Goal: Task Accomplishment & Management: Complete application form

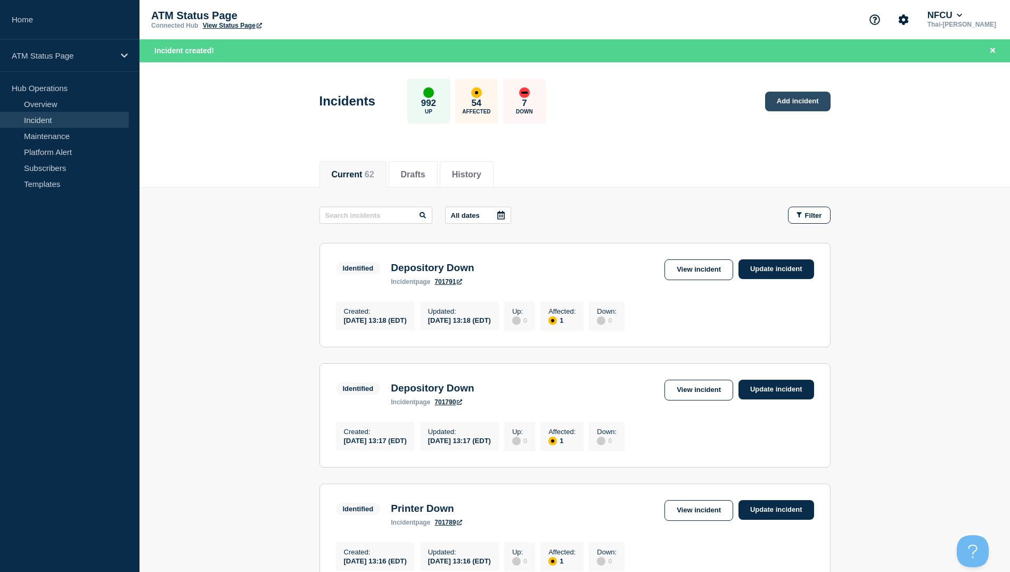
click at [803, 106] on link "Add incident" at bounding box center [797, 102] width 65 height 20
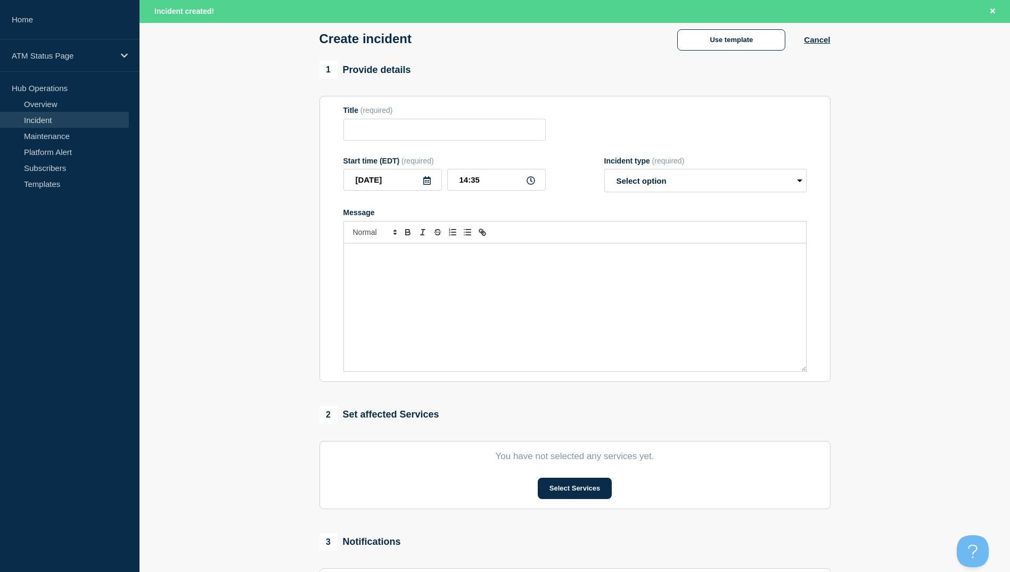
scroll to position [185, 0]
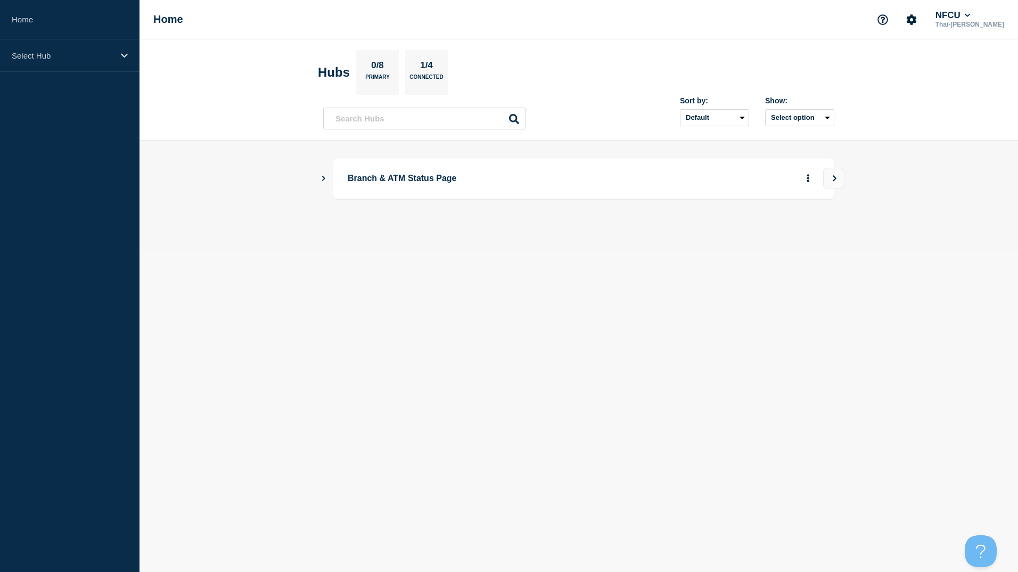
click at [710, 373] on body "Home Select Hub Home NFCU Thai-[PERSON_NAME] Hubs 0/8 Primary 1/4 Connected Sor…" at bounding box center [509, 286] width 1018 height 572
click at [88, 56] on p "Select Hub" at bounding box center [63, 55] width 102 height 9
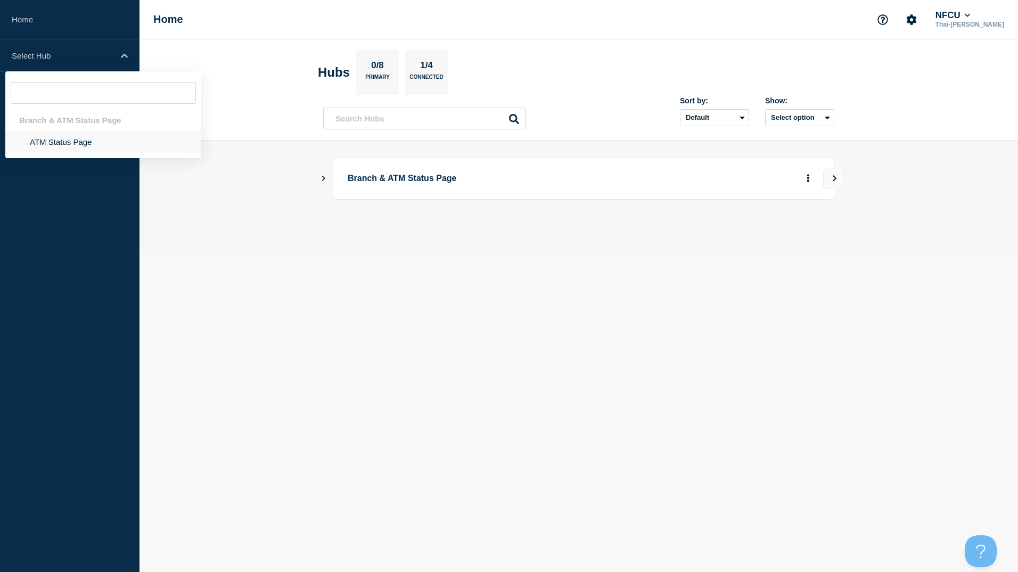
click at [102, 143] on li "ATM Status Page" at bounding box center [103, 142] width 196 height 22
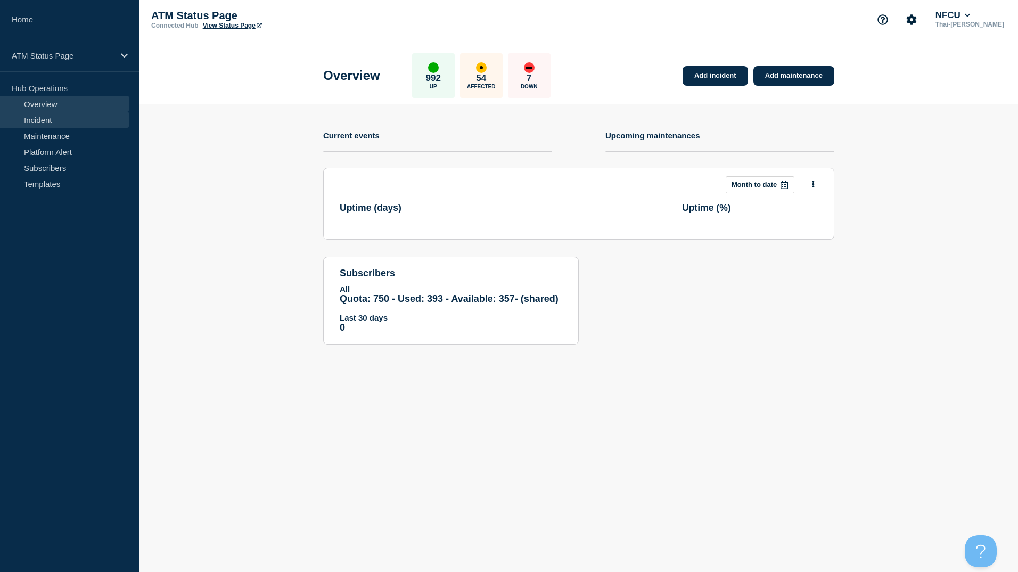
click at [52, 125] on link "Incident" at bounding box center [64, 120] width 129 height 16
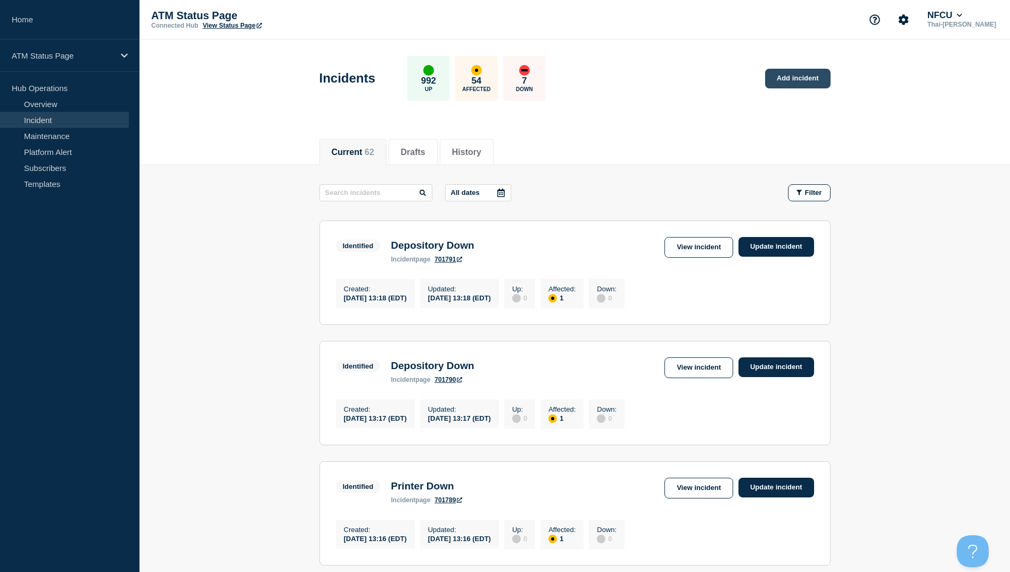
click at [786, 77] on link "Add incident" at bounding box center [797, 79] width 65 height 20
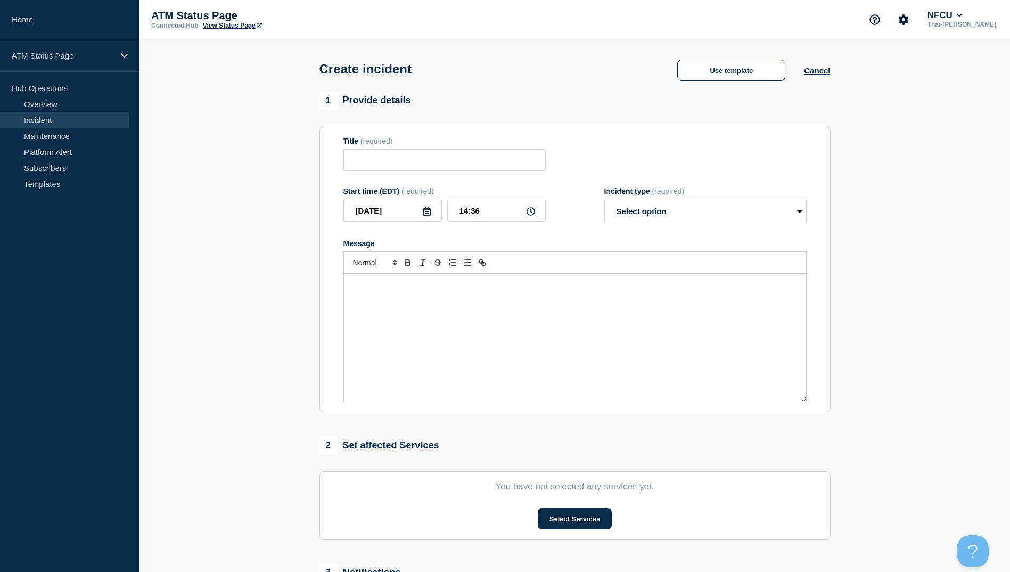
scroll to position [106, 0]
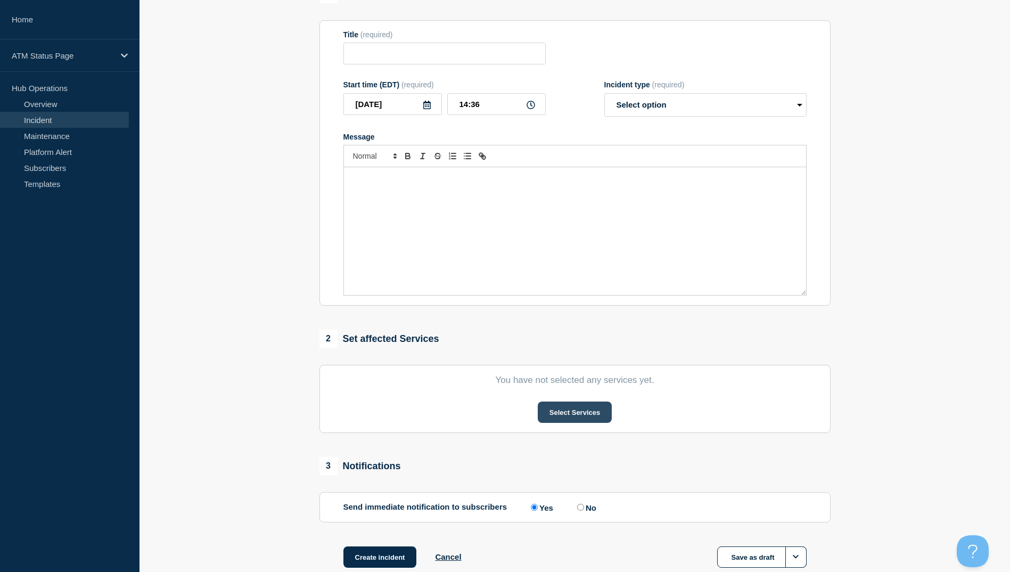
click at [574, 420] on button "Select Services" at bounding box center [575, 411] width 74 height 21
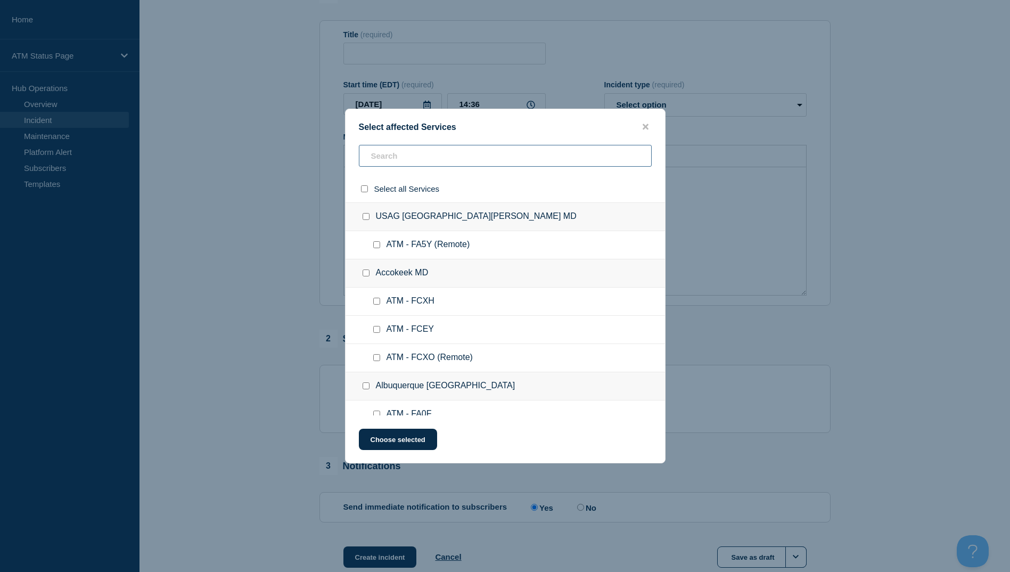
click at [400, 154] on input "text" at bounding box center [505, 156] width 293 height 22
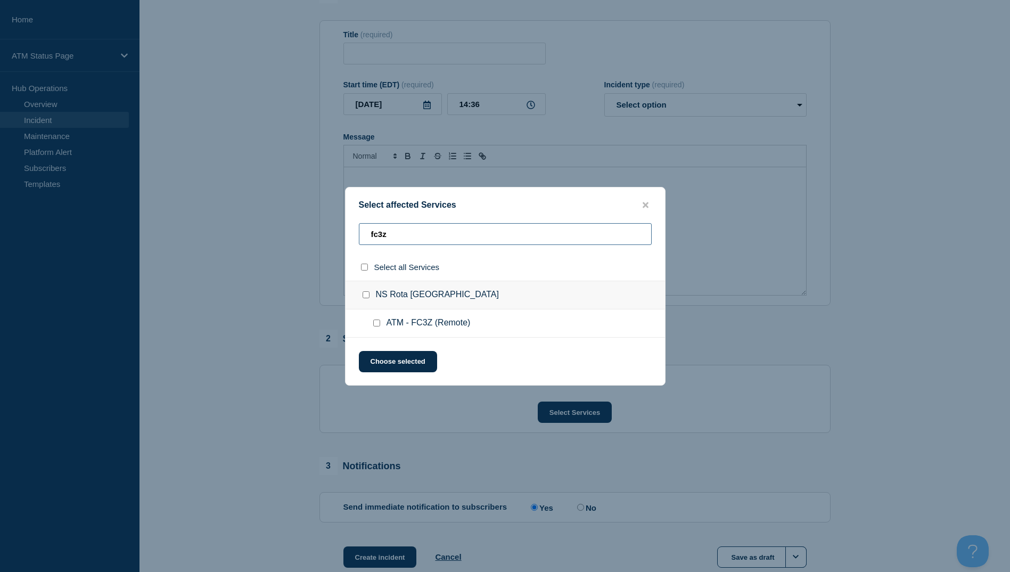
type input "fc3z"
click at [374, 324] on input "ATM - FC3Z (Remote) checkbox" at bounding box center [376, 322] width 7 height 7
checkbox input "true"
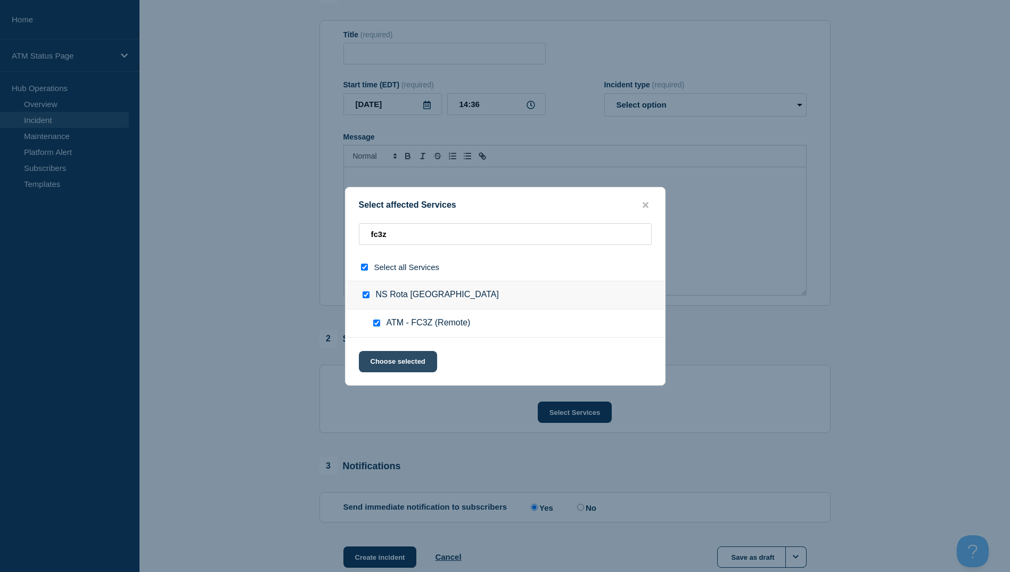
click at [386, 356] on button "Choose selected" at bounding box center [398, 361] width 78 height 21
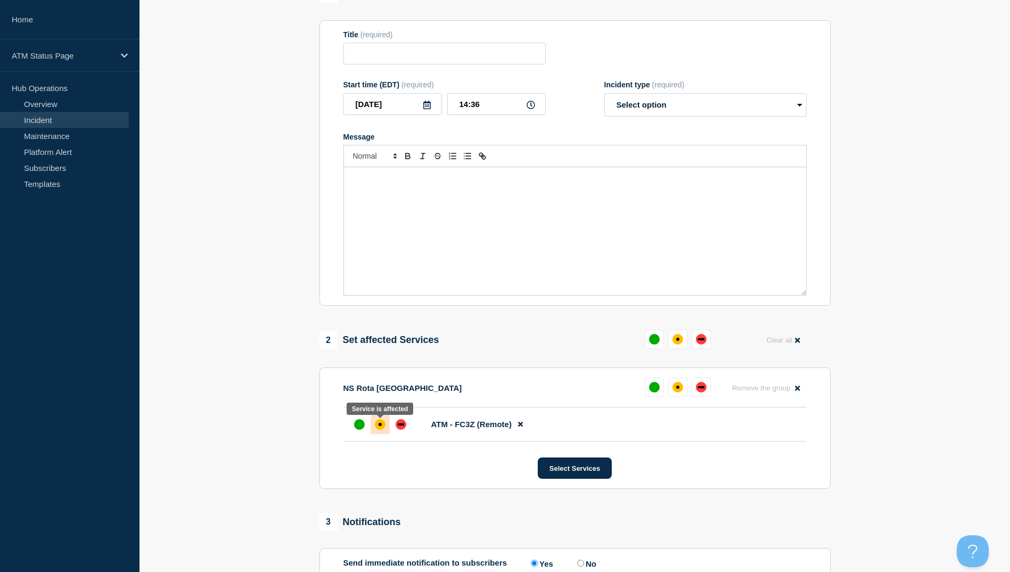
click at [374, 428] on div at bounding box center [379, 424] width 19 height 19
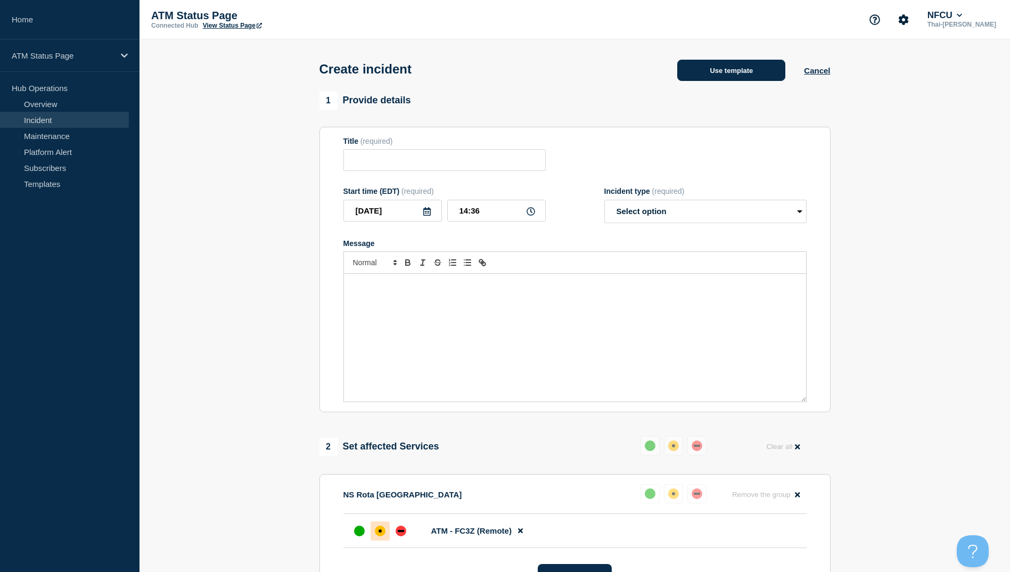
click at [764, 72] on button "Use template" at bounding box center [731, 70] width 108 height 21
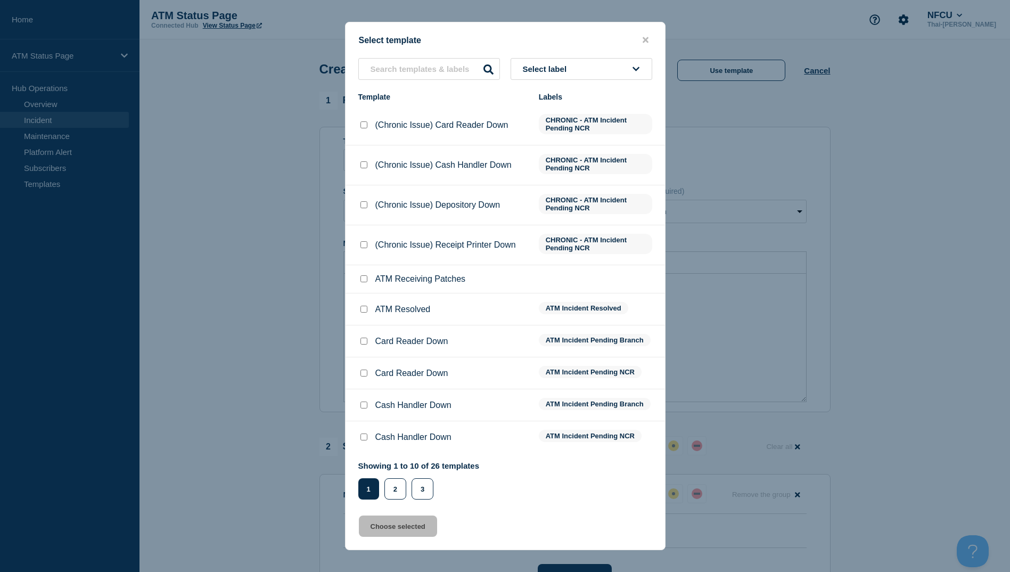
click at [456, 80] on div "Select label Template Labels (Chronic Issue) Card Reader Down CHRONIC - ATM Inc…" at bounding box center [504, 278] width 319 height 441
click at [450, 70] on input "text" at bounding box center [429, 69] width 142 height 22
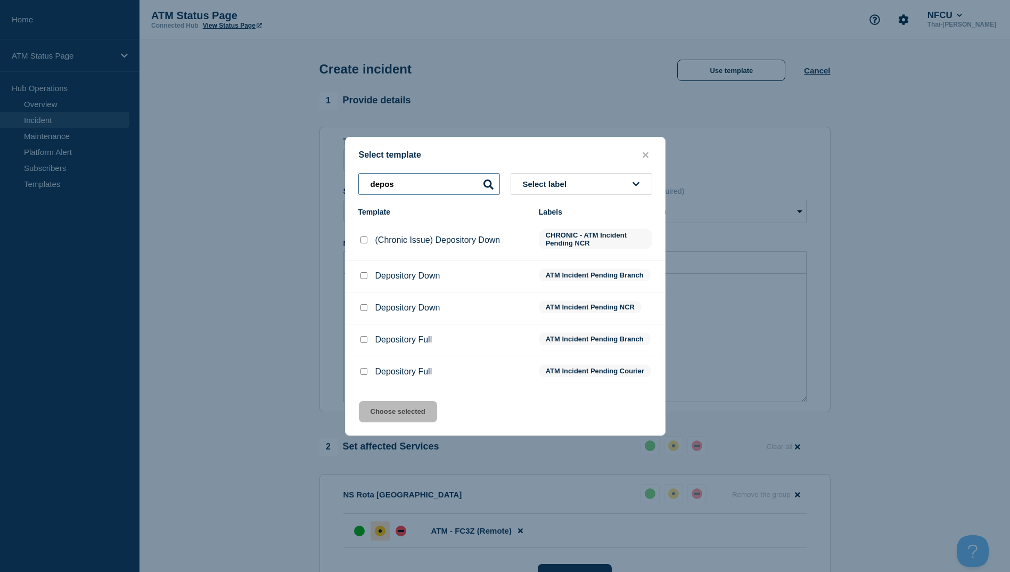
type input "depos"
click at [364, 308] on input "Depository Down checkbox" at bounding box center [363, 307] width 7 height 7
checkbox input "true"
click at [398, 422] on button "Choose selected" at bounding box center [398, 411] width 78 height 21
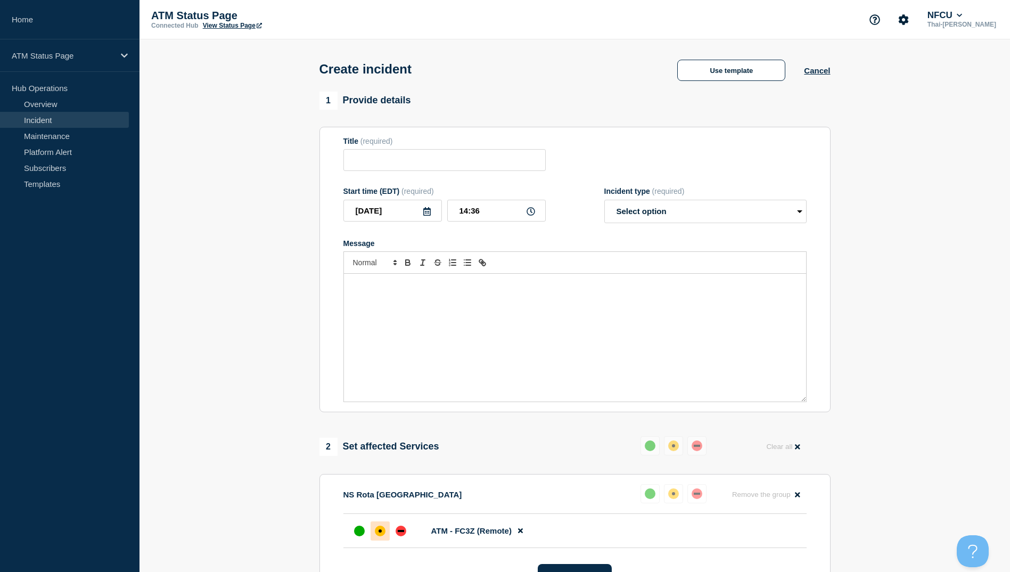
type input "Depository Down"
select select "identified"
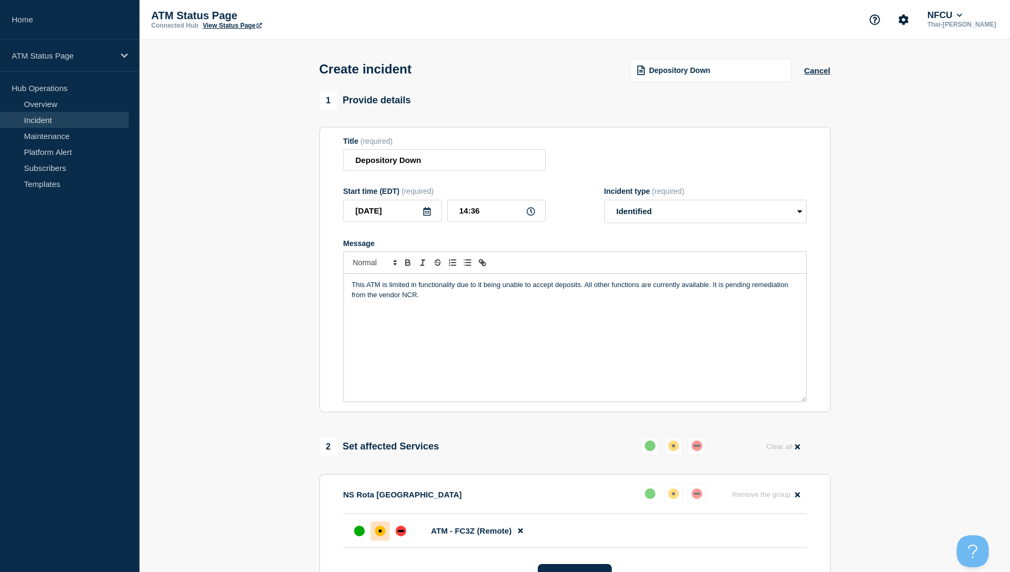
scroll to position [160, 0]
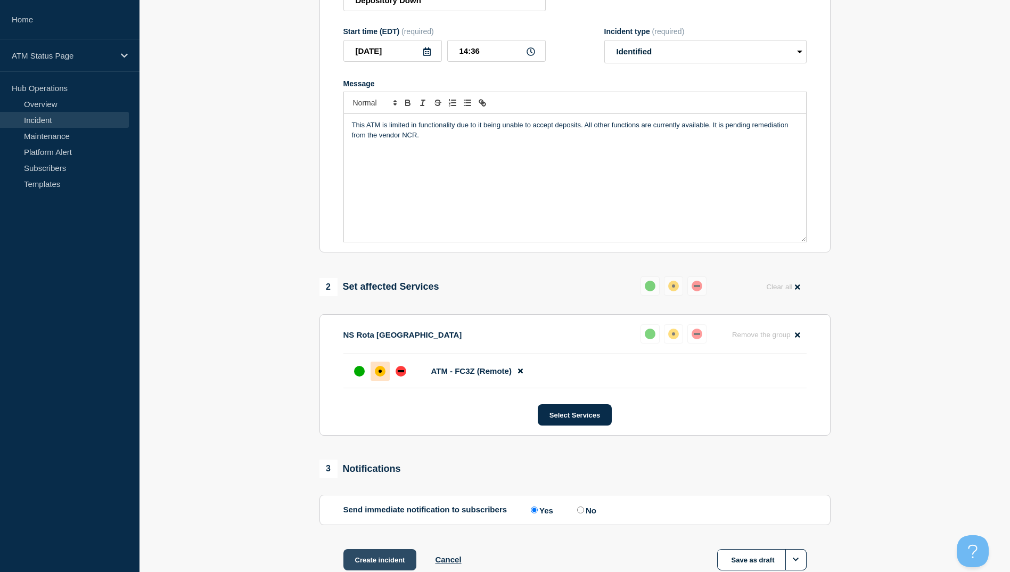
click at [400, 556] on button "Create incident" at bounding box center [379, 559] width 73 height 21
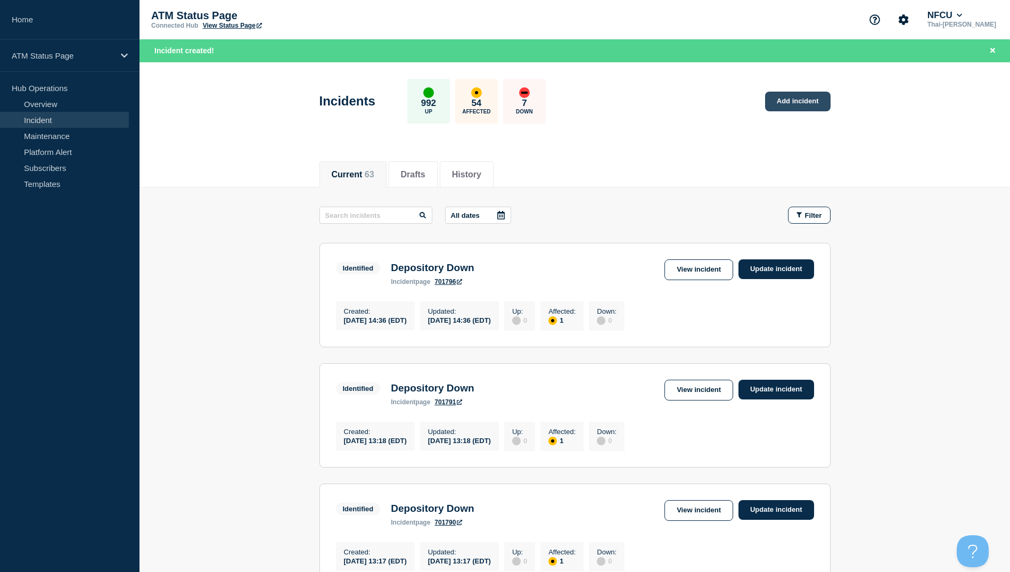
click at [773, 101] on link "Add incident" at bounding box center [797, 102] width 65 height 20
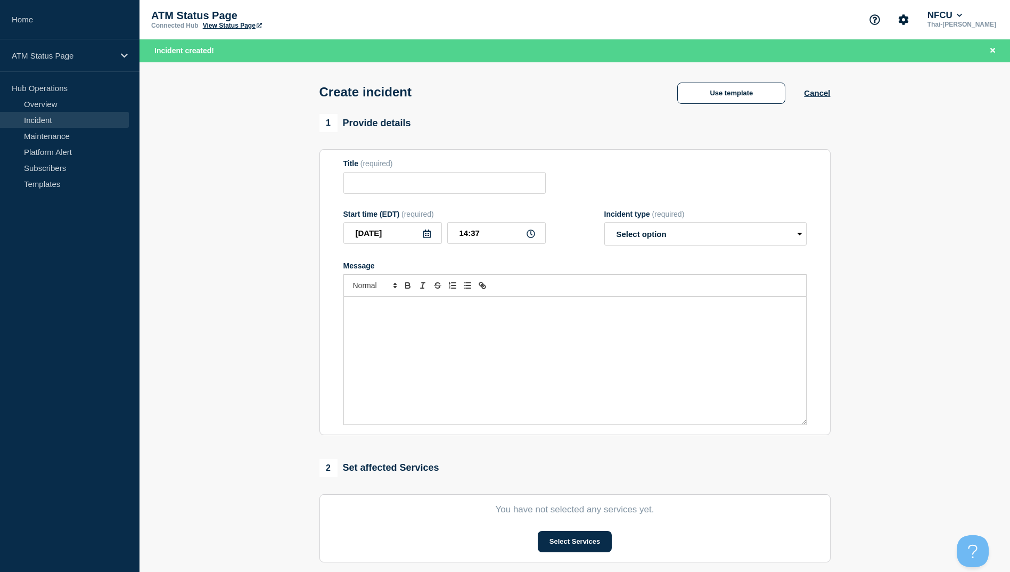
scroll to position [53, 0]
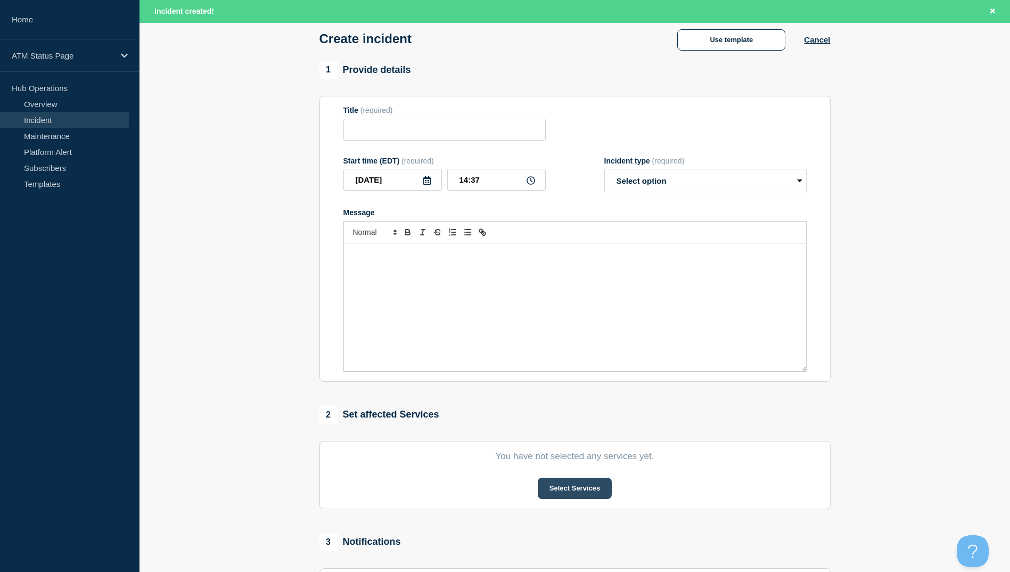
click at [579, 486] on button "Select Services" at bounding box center [575, 487] width 74 height 21
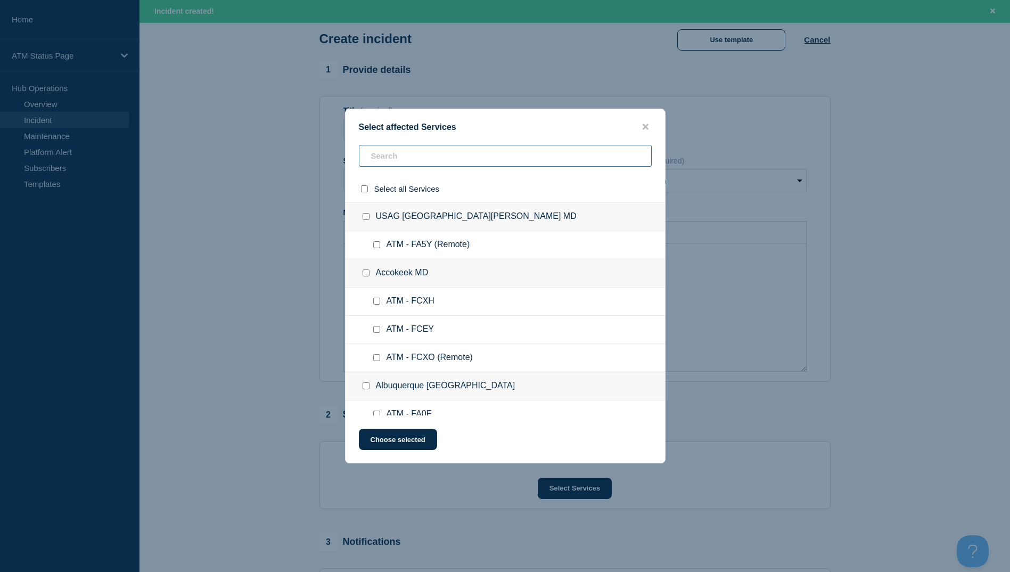
click at [457, 153] on input "text" at bounding box center [505, 156] width 293 height 22
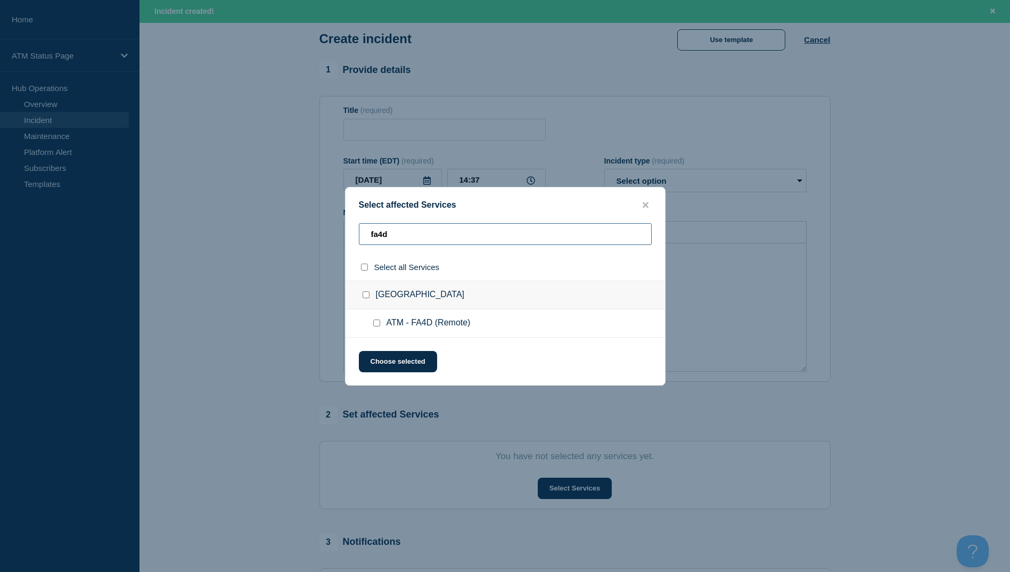
type input "fa4d"
click at [377, 324] on input "ATM - FA4D (Remote) checkbox" at bounding box center [376, 322] width 7 height 7
checkbox input "true"
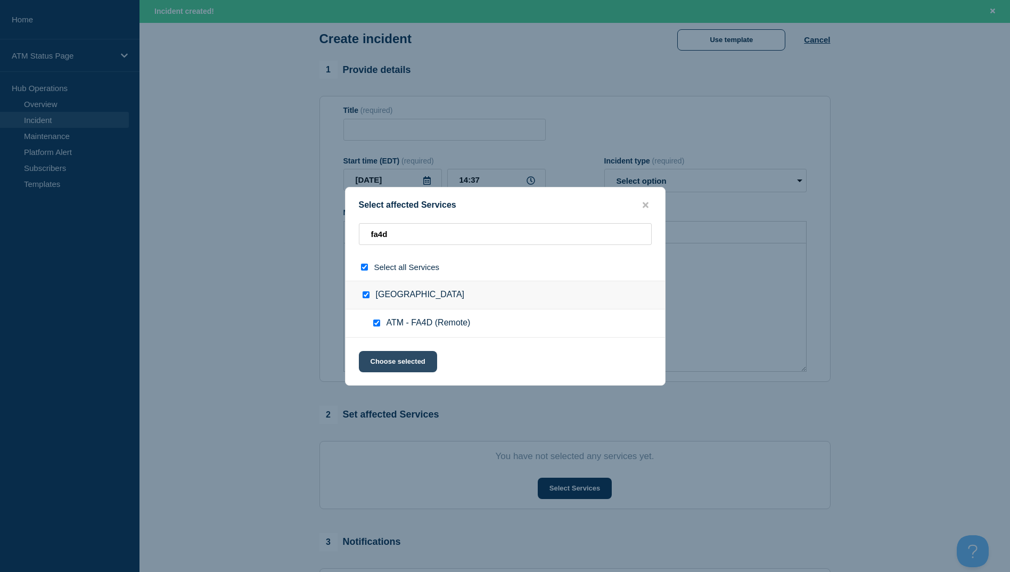
click at [424, 366] on button "Choose selected" at bounding box center [398, 361] width 78 height 21
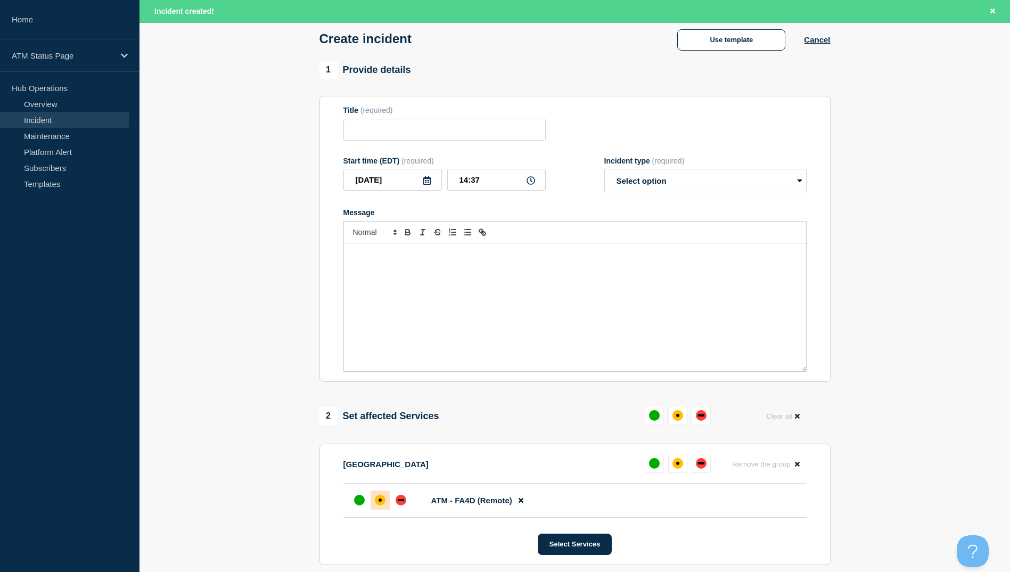
click at [383, 503] on div "affected" at bounding box center [380, 499] width 11 height 11
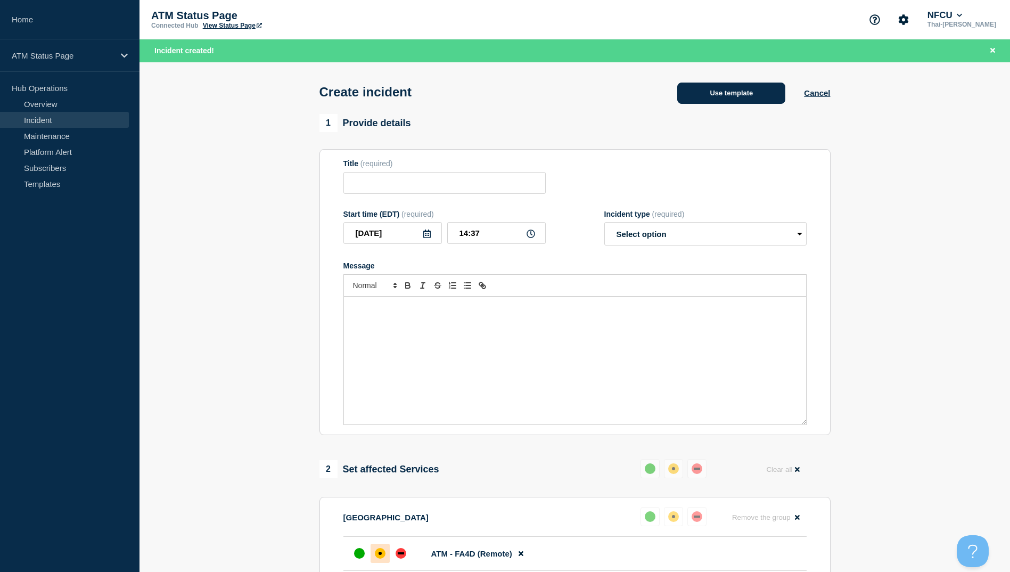
click at [738, 93] on button "Use template" at bounding box center [731, 92] width 108 height 21
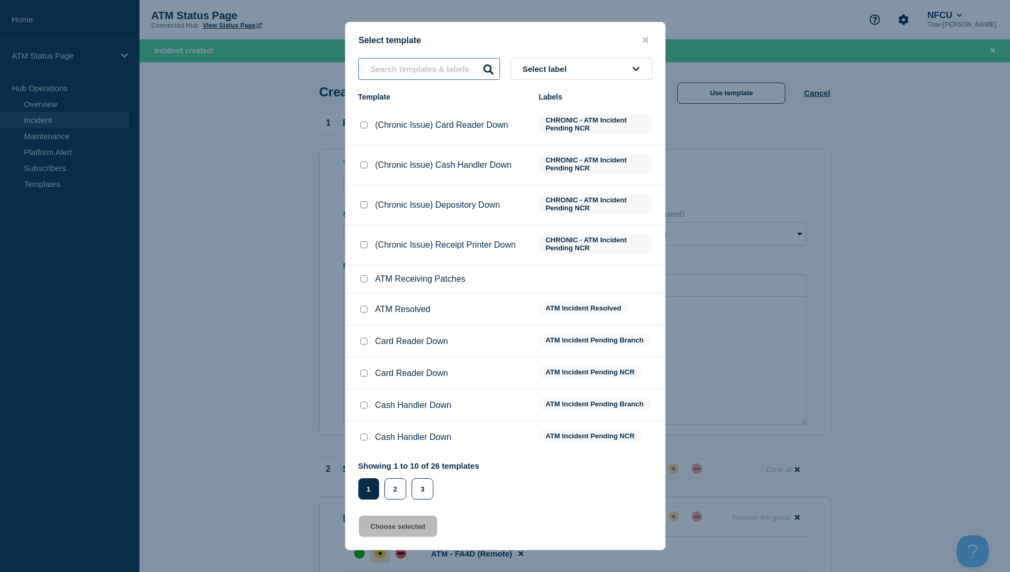
click at [423, 68] on input "text" at bounding box center [429, 69] width 142 height 22
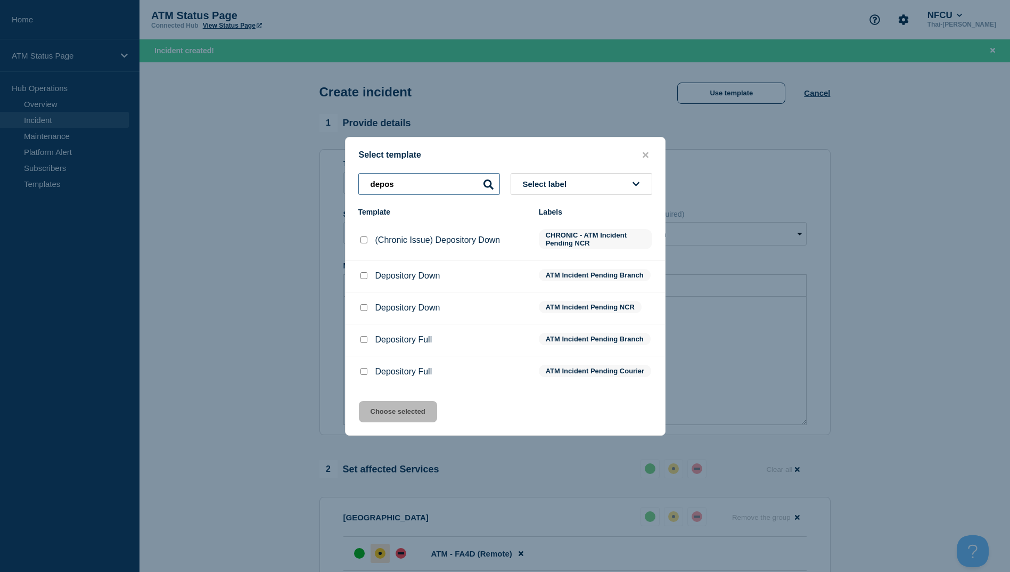
type input "depos"
click at [362, 324] on li "Depository Down ATM Incident Pending NCR" at bounding box center [504, 340] width 319 height 32
click at [362, 310] on div at bounding box center [363, 307] width 11 height 11
click at [362, 305] on input "Depository Down checkbox" at bounding box center [363, 307] width 7 height 7
checkbox input "true"
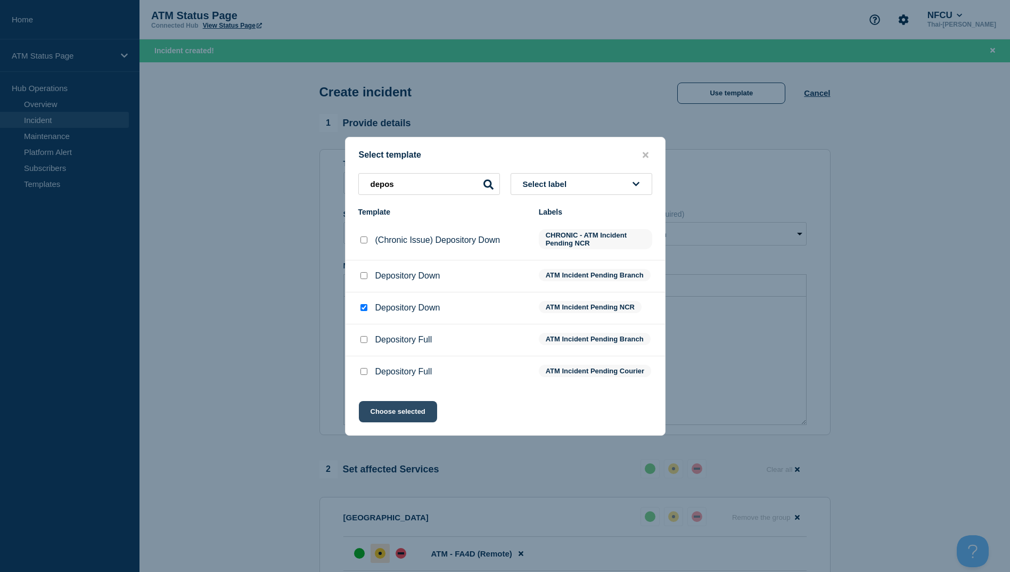
click at [395, 422] on button "Choose selected" at bounding box center [398, 411] width 78 height 21
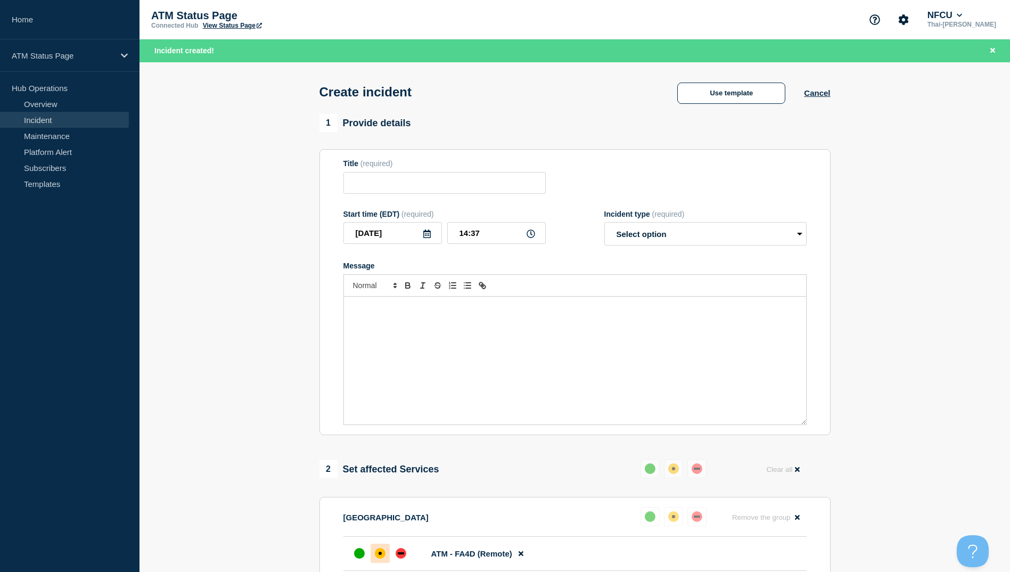
type input "Depository Down"
select select "identified"
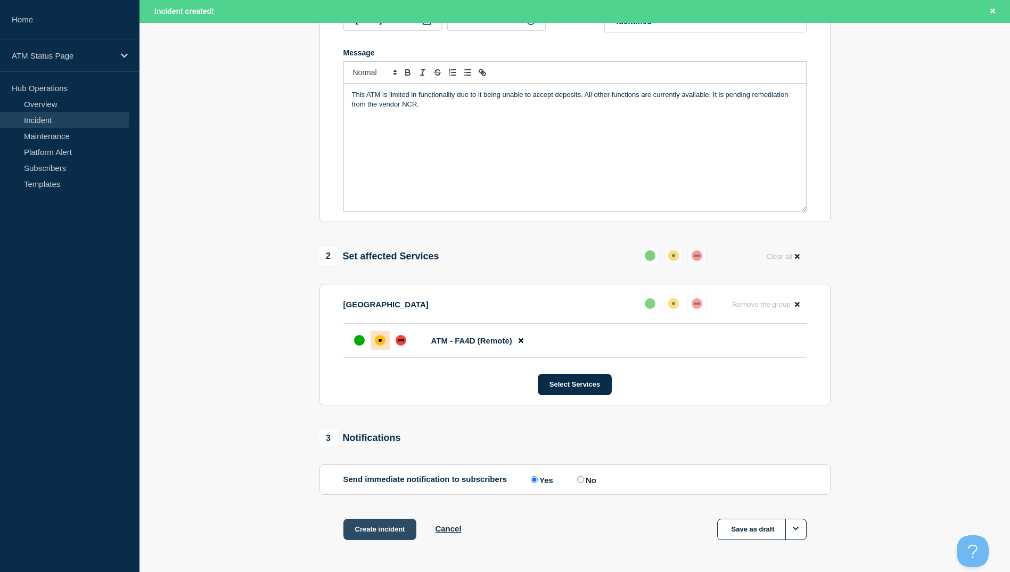
click at [389, 527] on button "Create incident" at bounding box center [379, 528] width 73 height 21
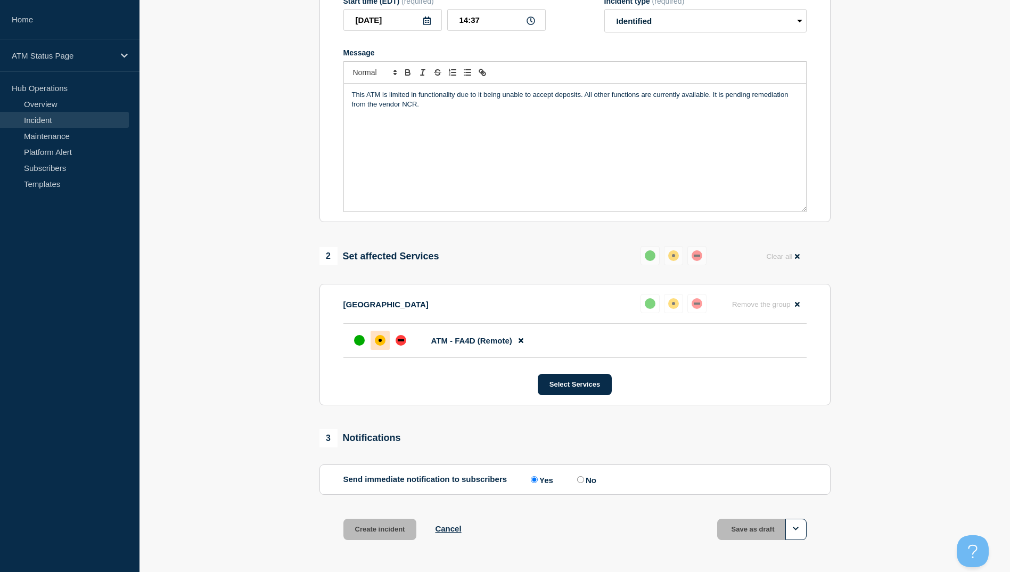
scroll to position [190, 0]
